Goal: Transaction & Acquisition: Purchase product/service

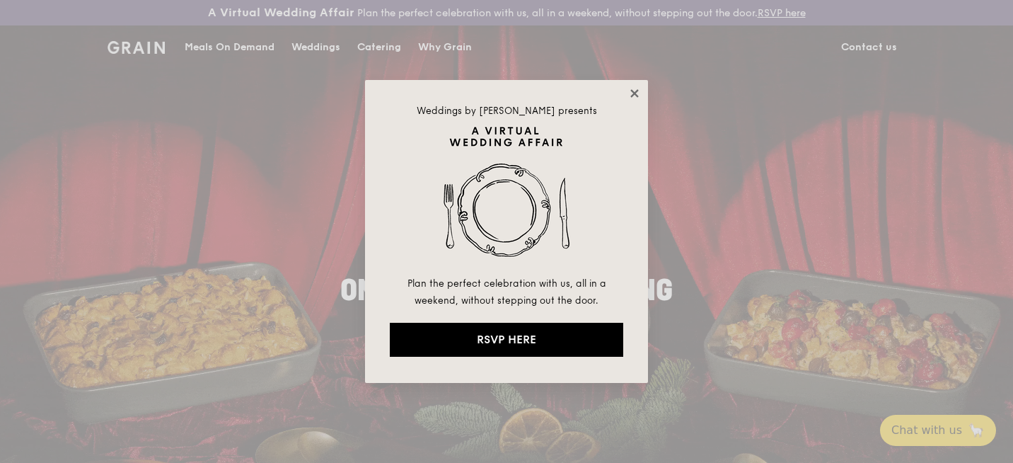
click at [636, 91] on icon at bounding box center [634, 93] width 8 height 8
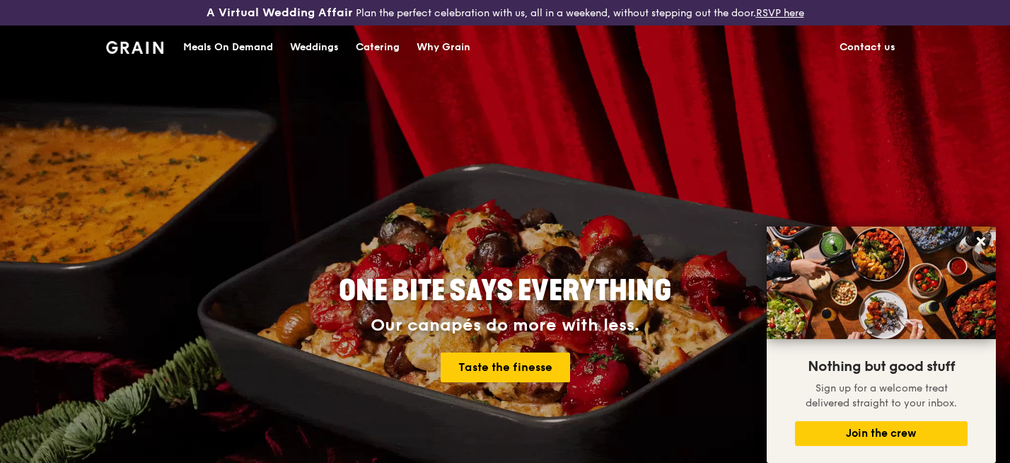
click at [225, 45] on div "Meals On Demand" at bounding box center [228, 47] width 90 height 42
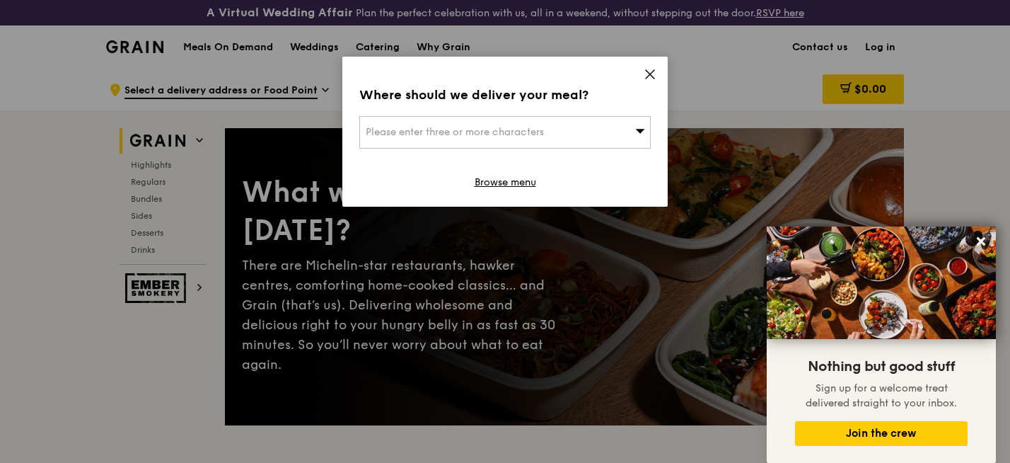
click at [643, 75] on div "Where should we deliver your meal? Please enter three or more characters Browse…" at bounding box center [504, 132] width 325 height 150
click at [635, 123] on div "Please enter three or more characters" at bounding box center [505, 132] width 292 height 33
click at [645, 67] on div "Where should we deliver your meal? Please enter three or more characters Please…" at bounding box center [504, 132] width 325 height 150
click at [979, 241] on icon at bounding box center [981, 241] width 13 height 13
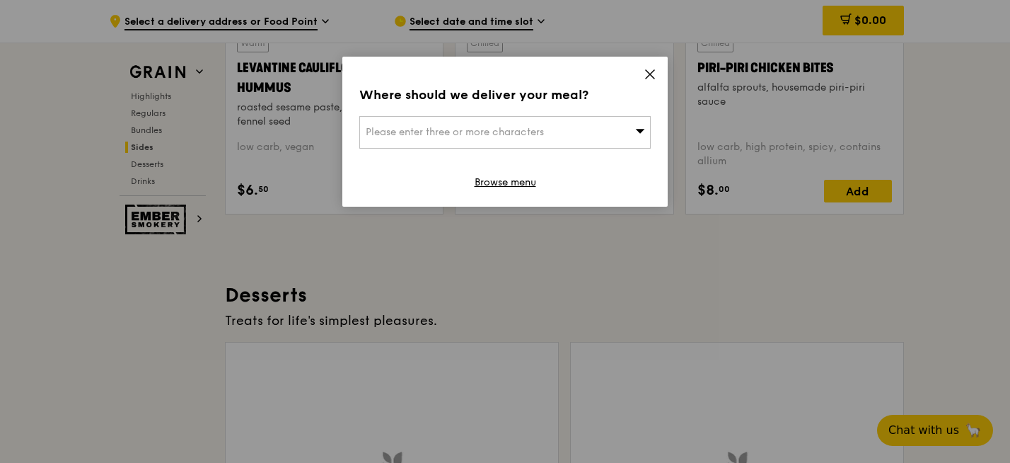
scroll to position [3819, 0]
